Goal: Transaction & Acquisition: Download file/media

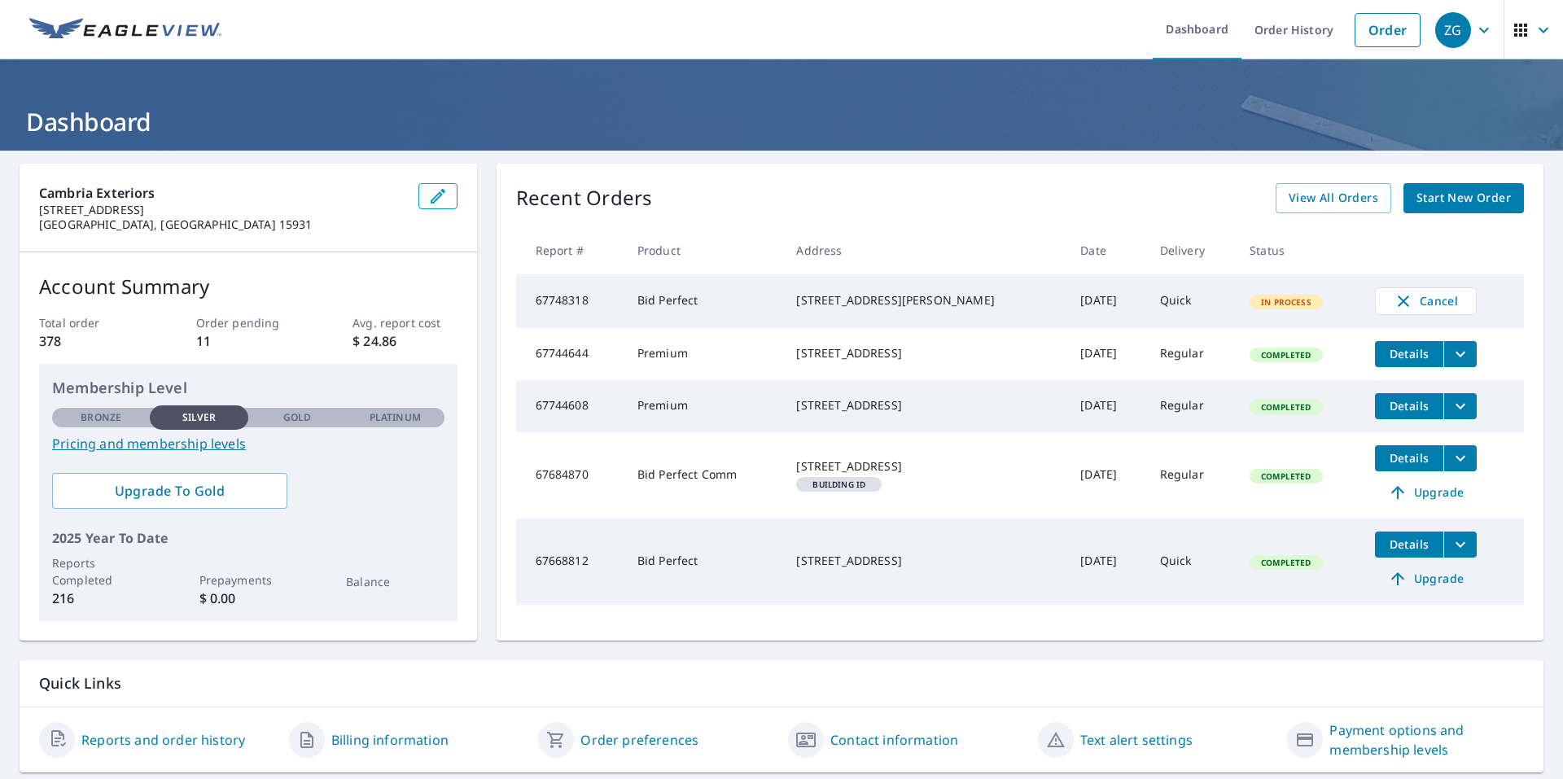
click at [1067, 304] on td "[DATE]" at bounding box center [1106, 301] width 79 height 54
click at [1093, 304] on td "[DATE]" at bounding box center [1106, 301] width 79 height 54
click at [1093, 301] on td "[DATE]" at bounding box center [1106, 301] width 79 height 54
drag, startPoint x: 1093, startPoint y: 301, endPoint x: 1084, endPoint y: 274, distance: 29.4
click at [1094, 301] on td "[DATE]" at bounding box center [1106, 301] width 79 height 54
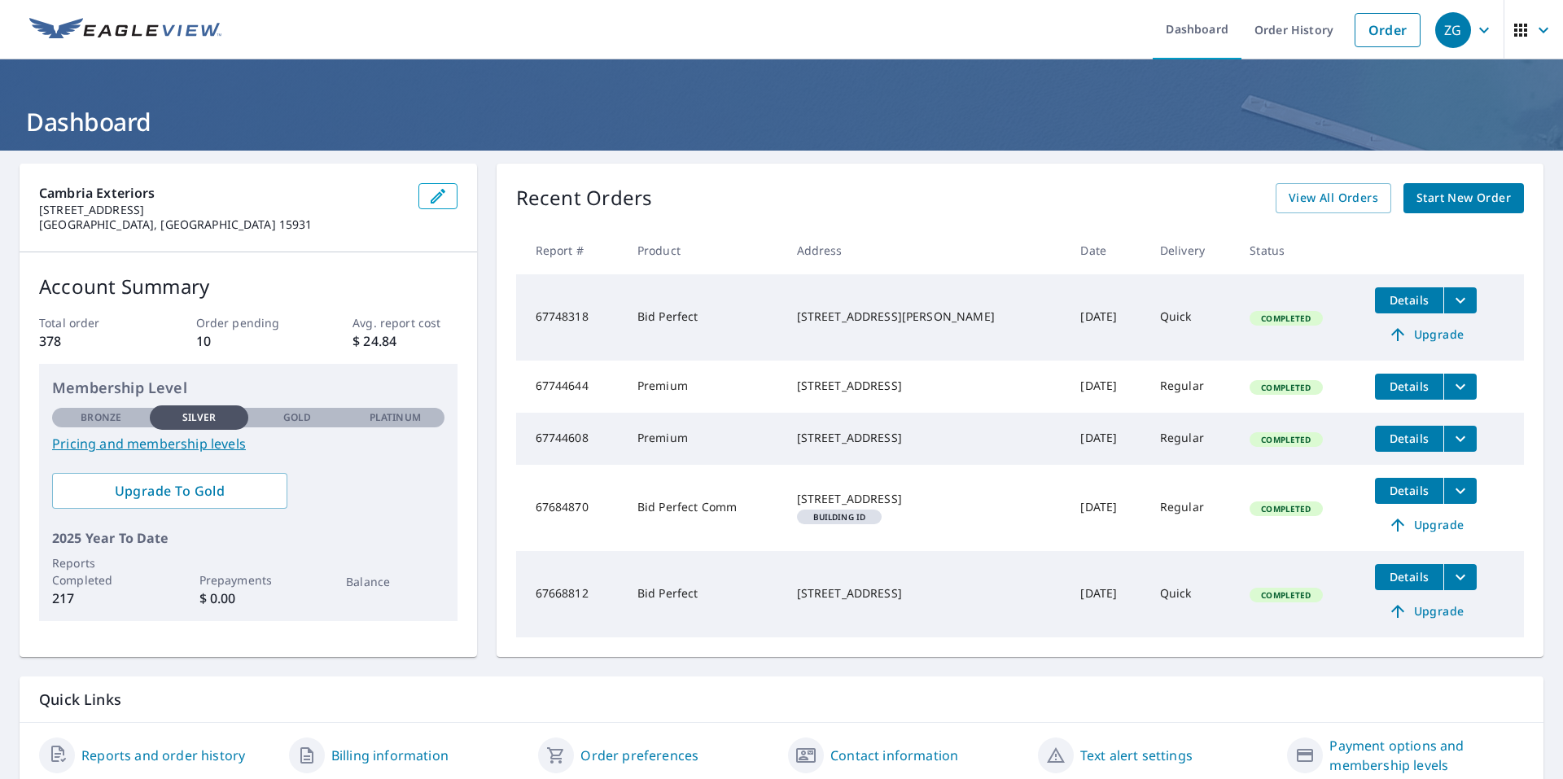
click at [1377, 291] on button "Details" at bounding box center [1409, 300] width 68 height 26
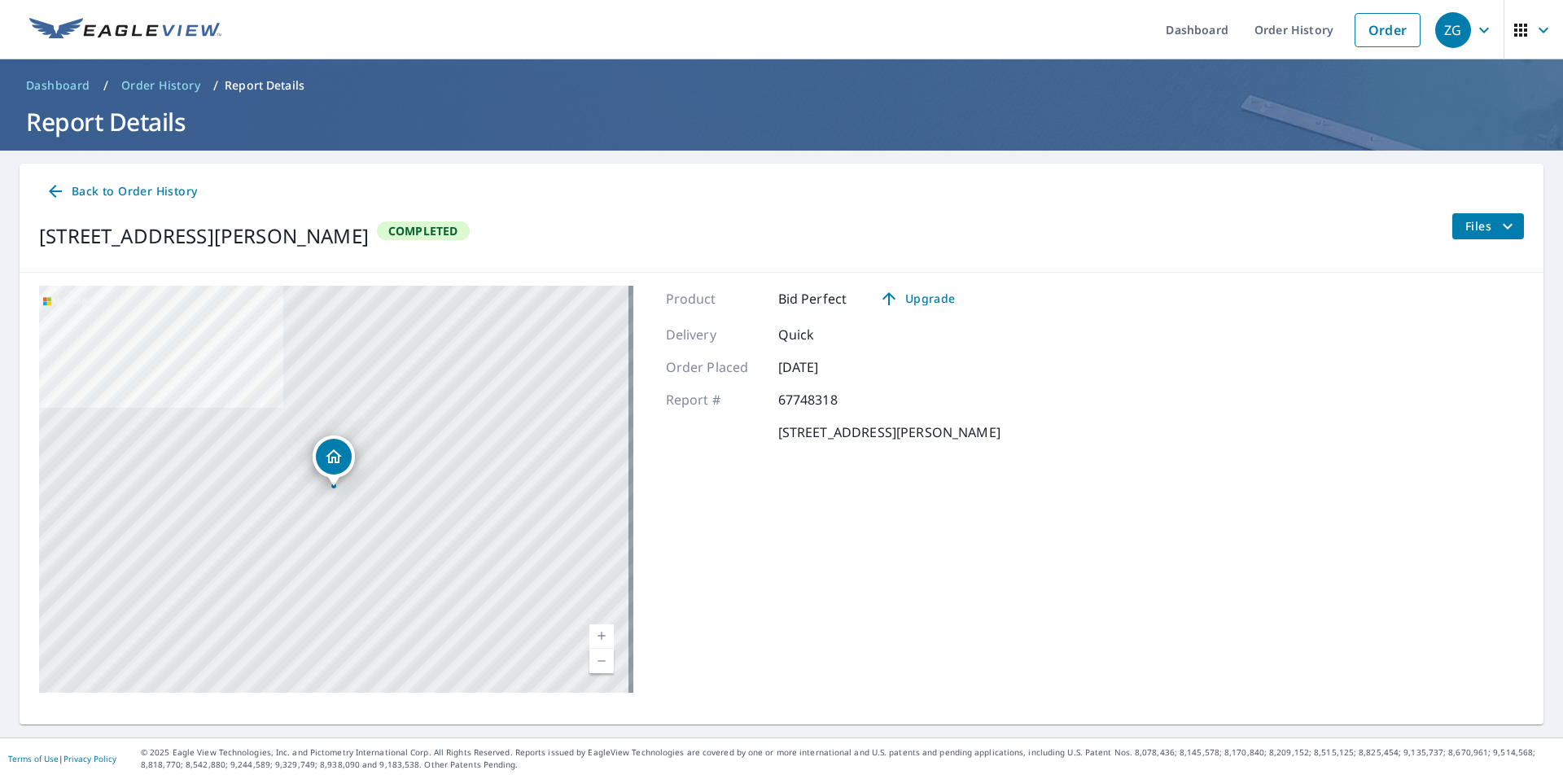
click at [1454, 239] on div "Files" at bounding box center [1488, 236] width 72 height 46
click at [1466, 234] on span "Files" at bounding box center [1492, 227] width 52 height 20
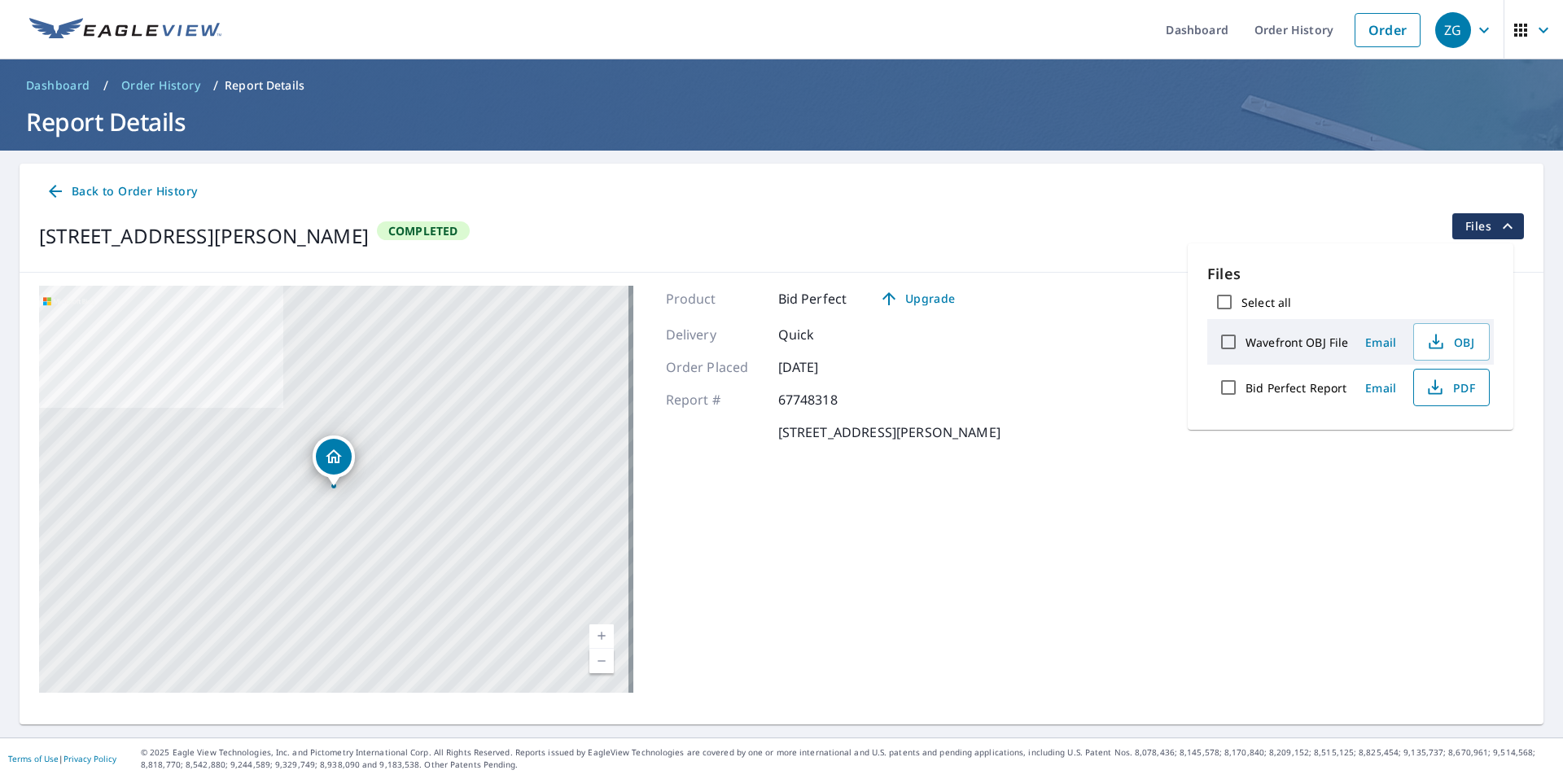
click at [1440, 392] on icon "button" at bounding box center [1435, 391] width 14 height 7
click at [1452, 388] on span "PDF" at bounding box center [1450, 388] width 52 height 20
